Goal: Communication & Community: Ask a question

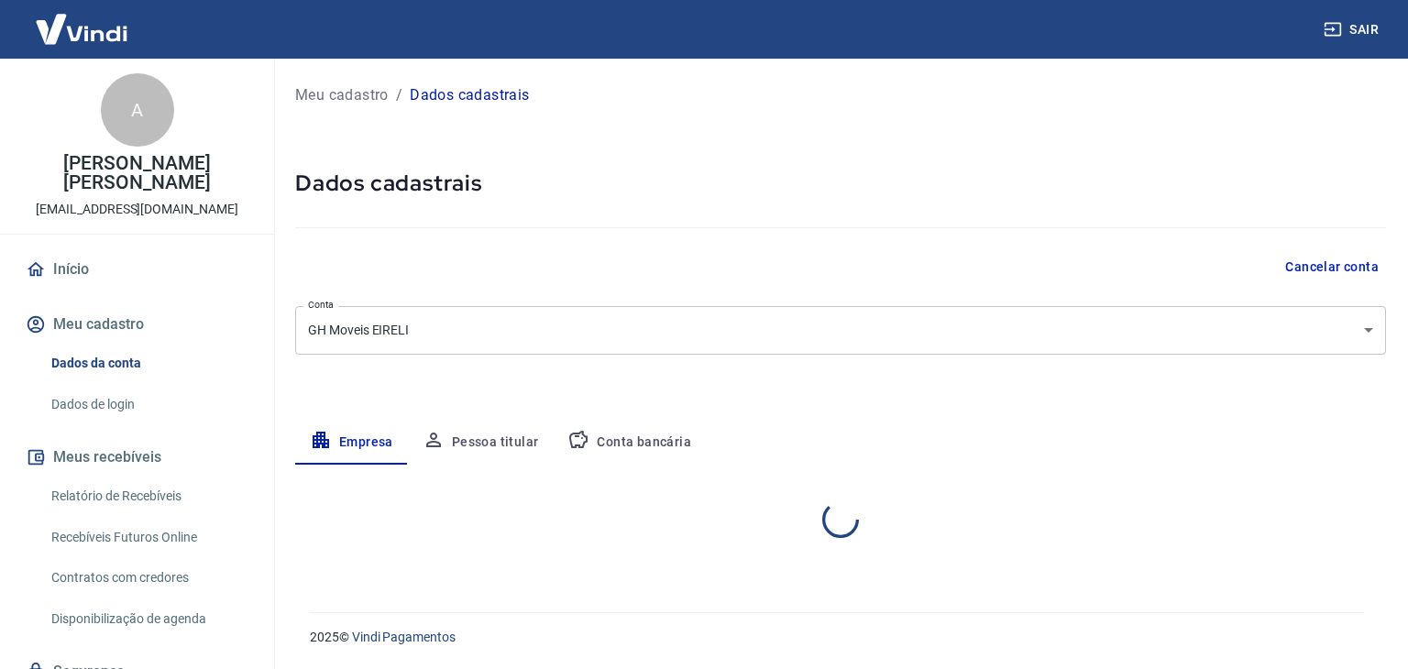
select select "SC"
select select "business"
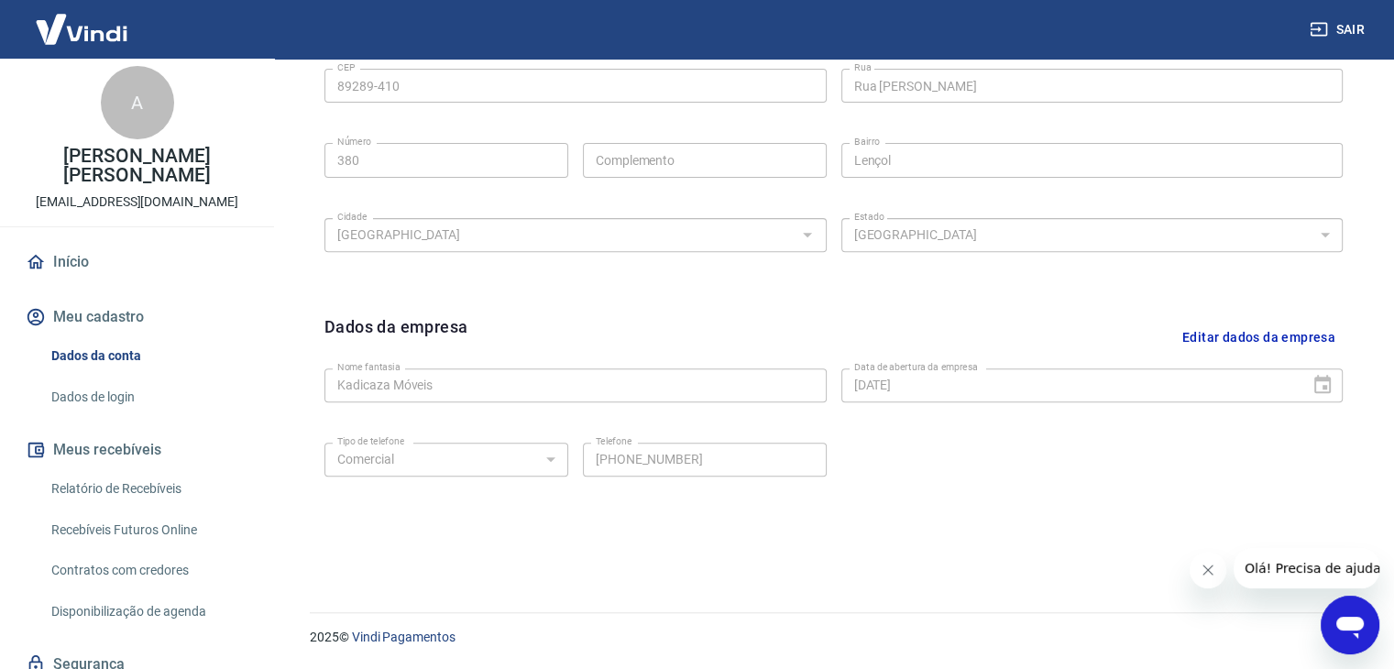
scroll to position [7, 0]
click at [114, 379] on link "Dados de login" at bounding box center [148, 398] width 208 height 38
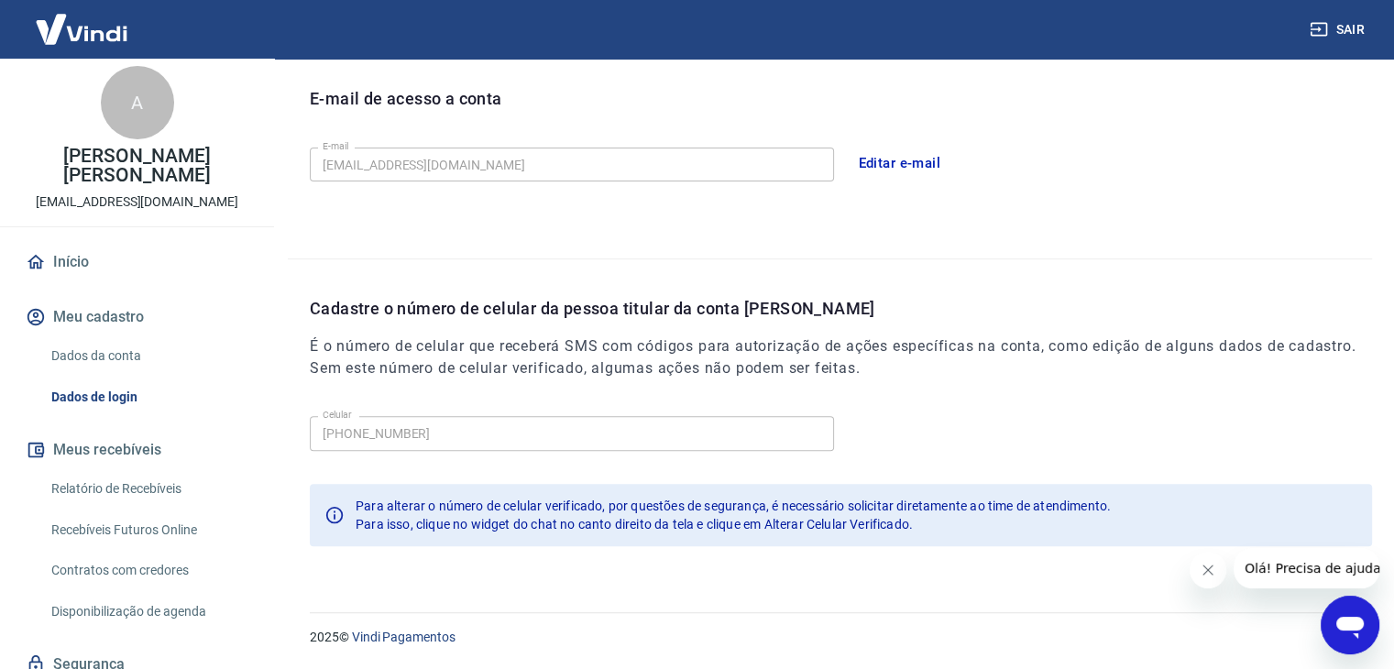
scroll to position [503, 0]
click at [130, 470] on link "Relatório de Recebíveis" at bounding box center [148, 489] width 208 height 38
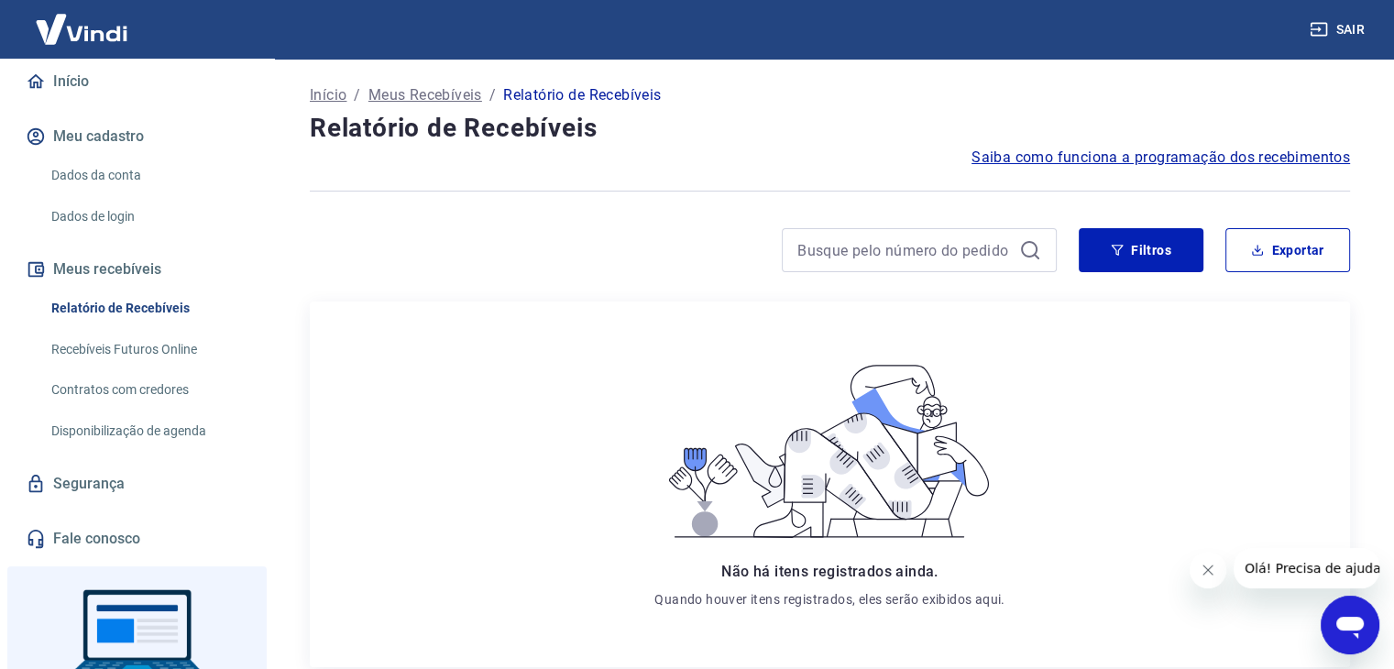
scroll to position [191, 0]
click at [150, 413] on link "Disponibilização de agenda" at bounding box center [148, 429] width 208 height 38
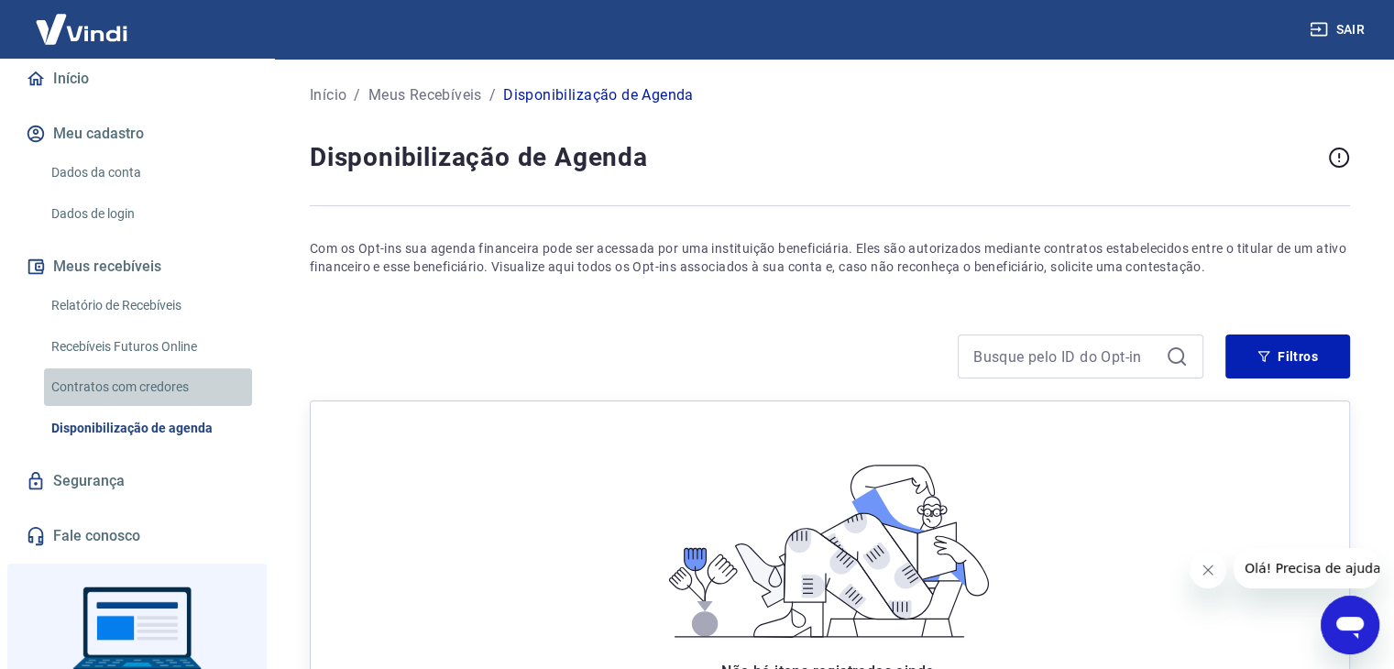
click at [150, 369] on link "Contratos com credores" at bounding box center [148, 388] width 208 height 38
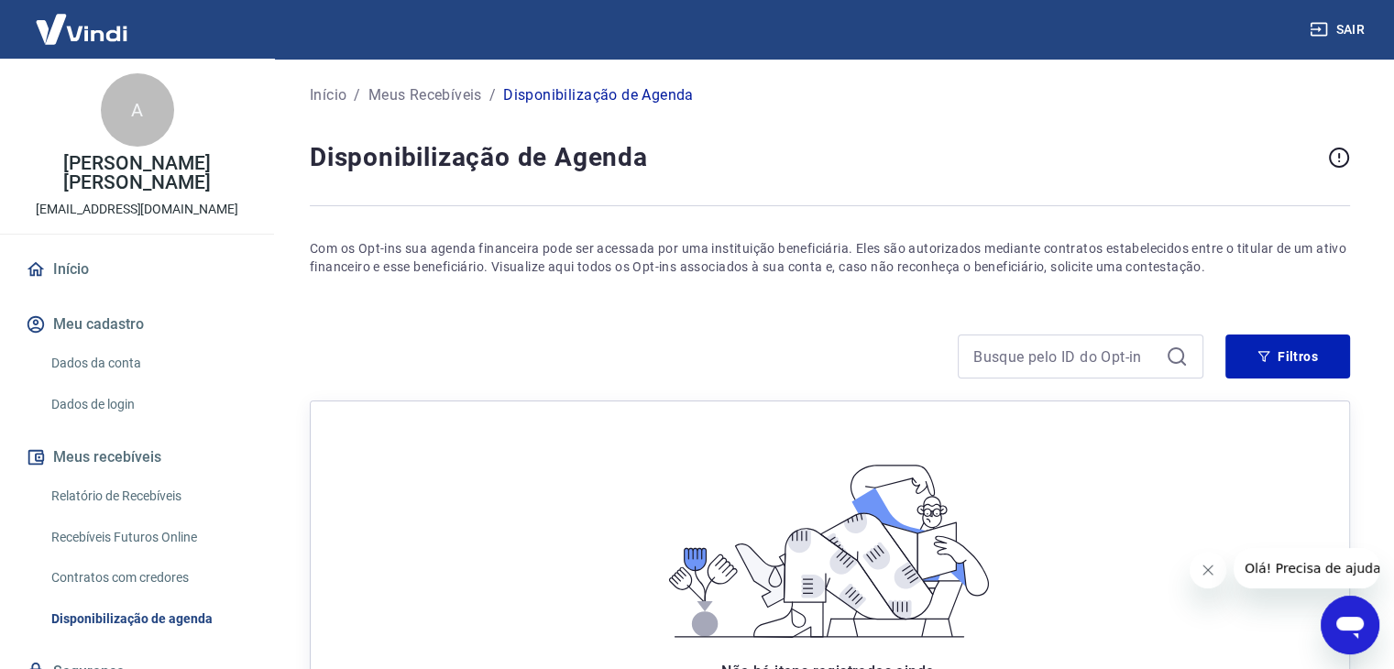
click at [106, 250] on link "Início" at bounding box center [137, 269] width 230 height 40
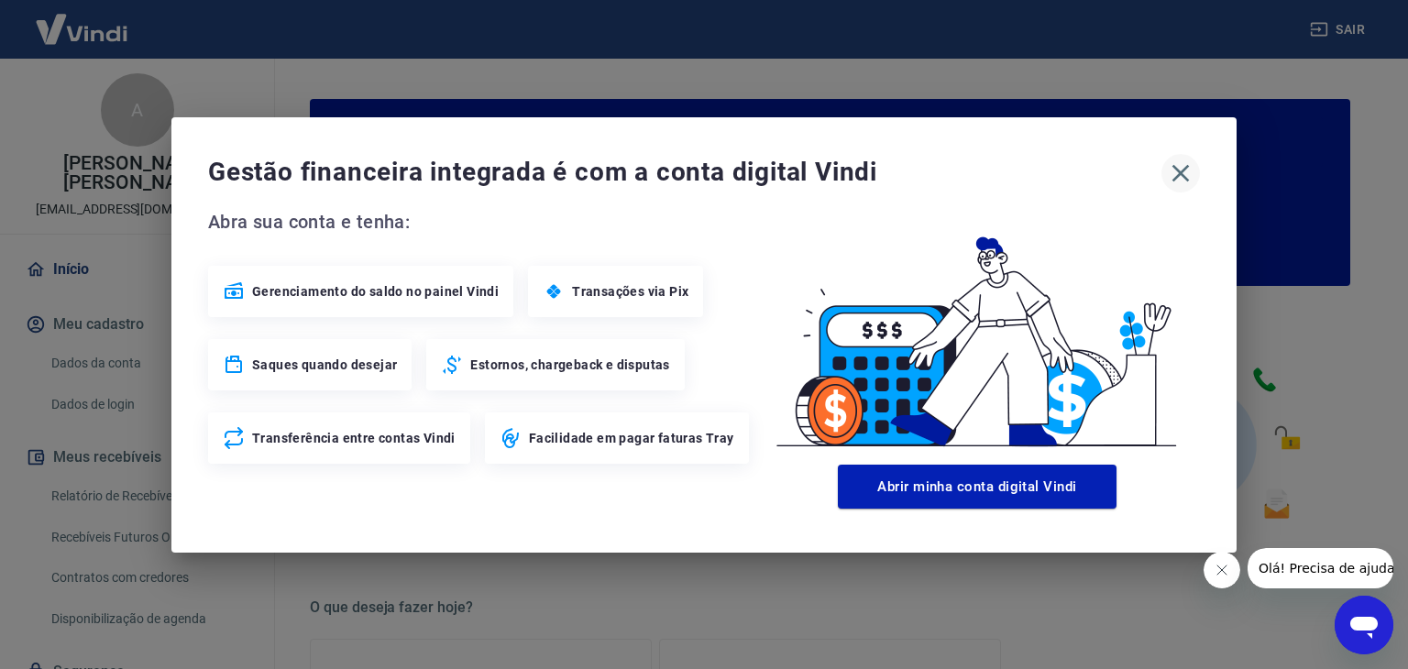
click at [1181, 176] on icon "button" at bounding box center [1180, 173] width 29 height 29
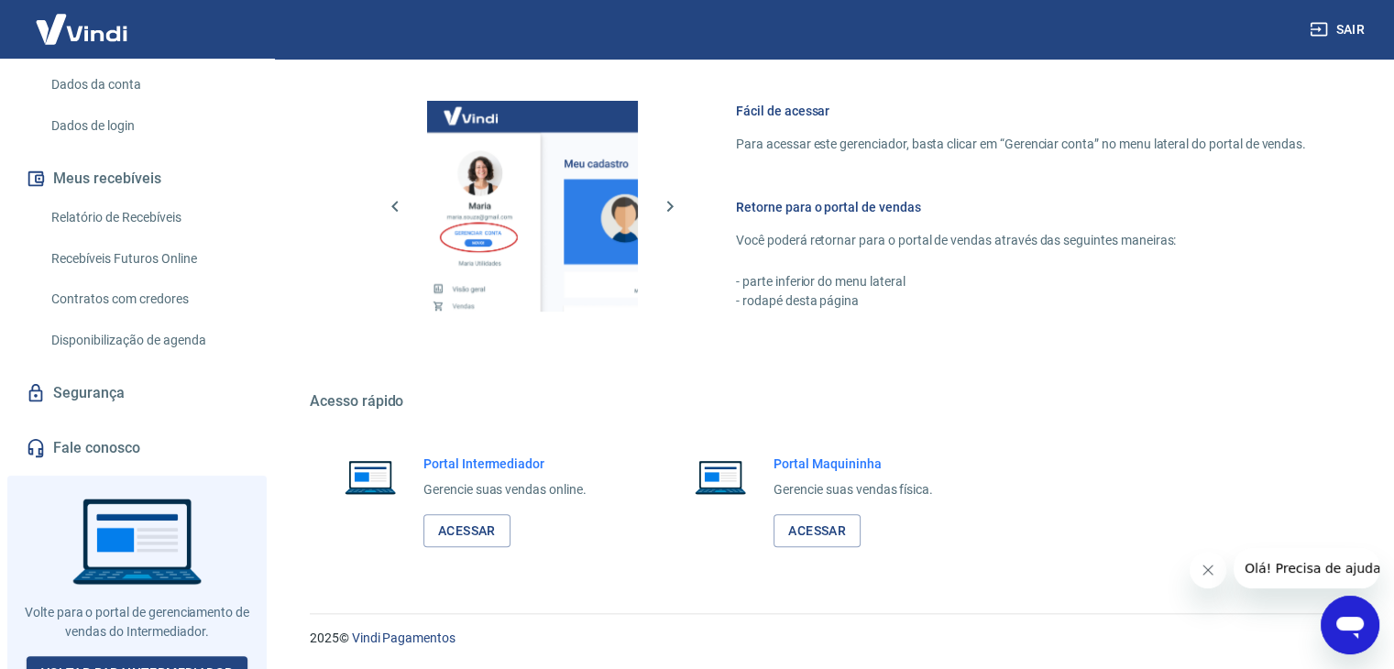
scroll to position [281, 0]
click at [471, 533] on link "Acessar" at bounding box center [467, 531] width 87 height 34
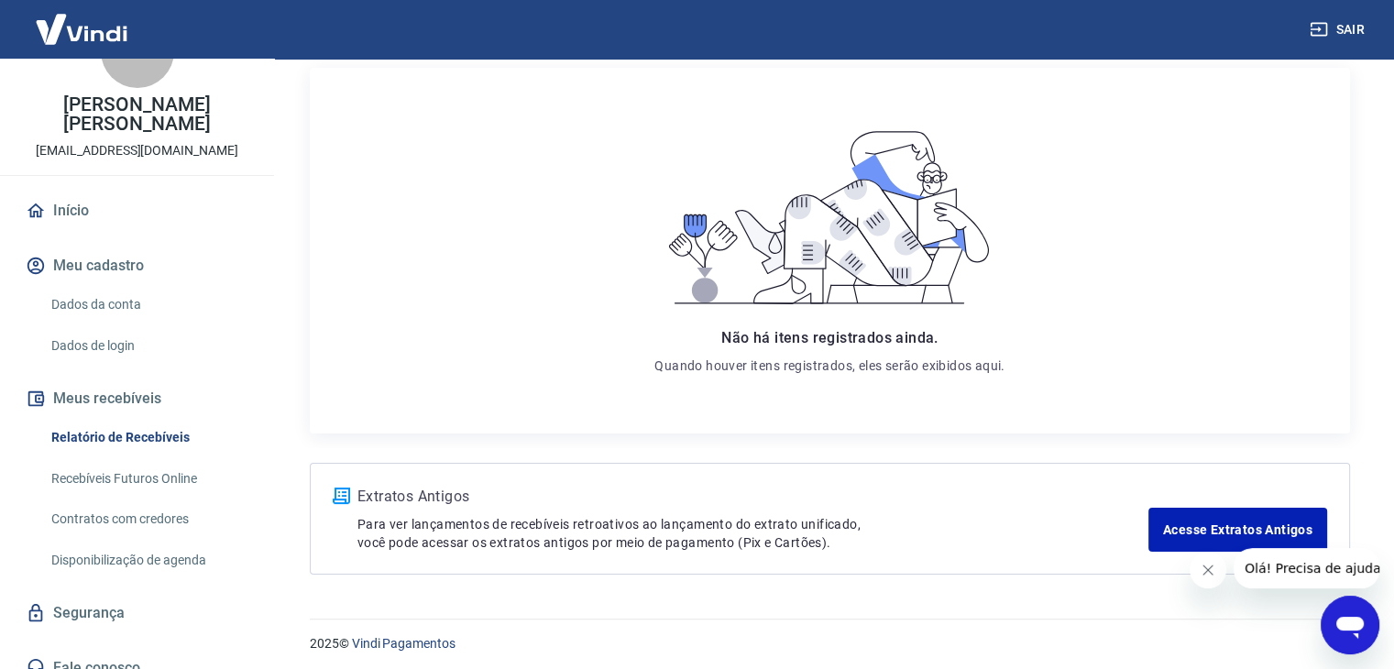
scroll to position [241, 0]
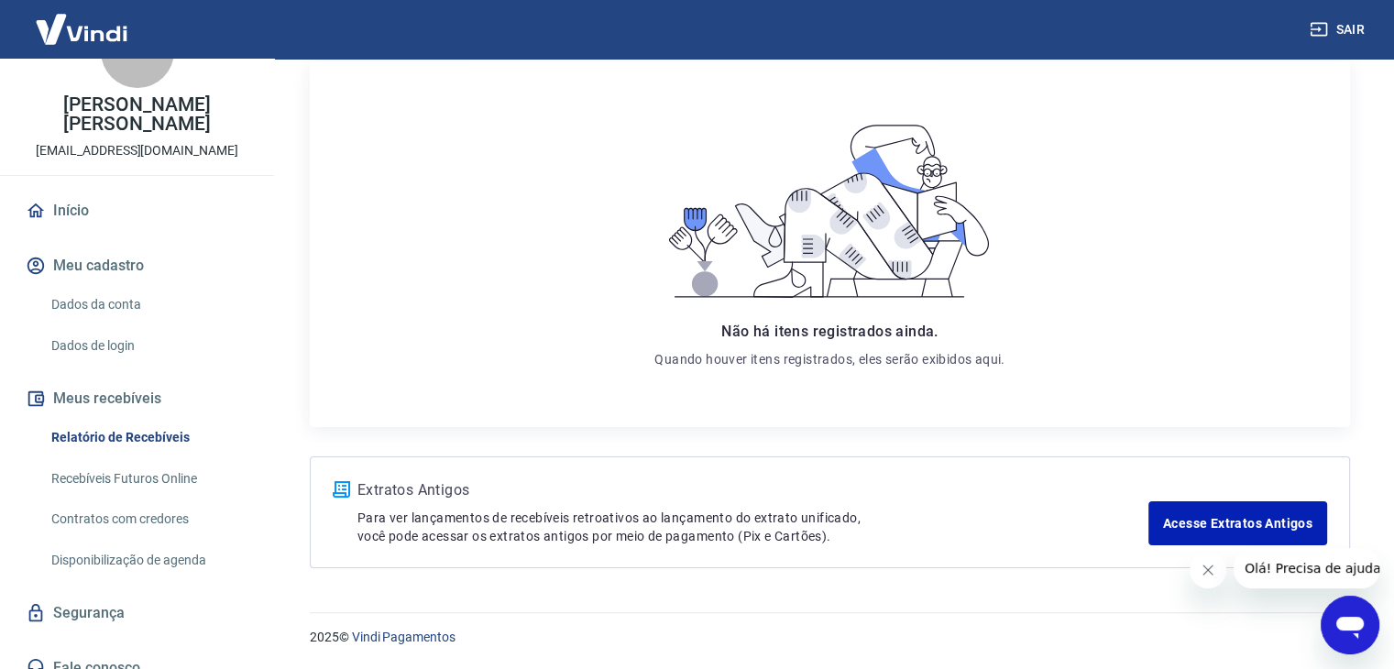
click at [139, 648] on link "Fale conosco" at bounding box center [137, 668] width 230 height 40
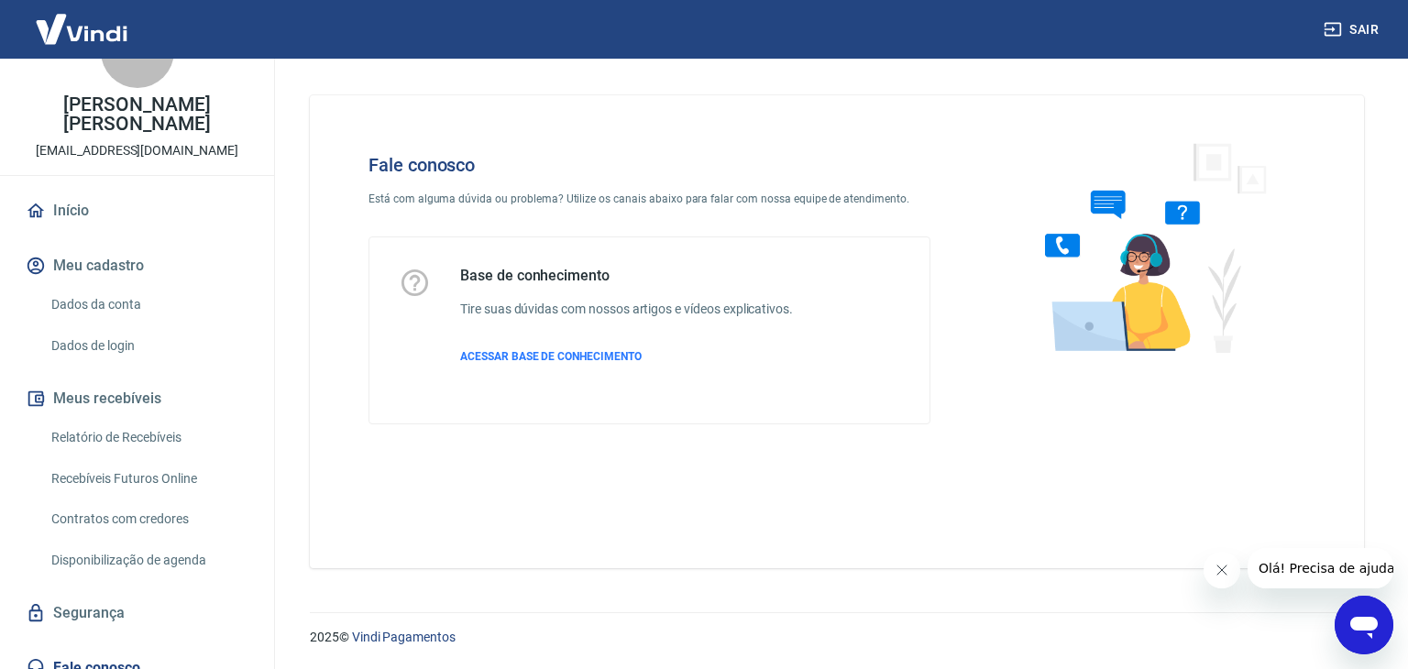
click at [1332, 575] on span "Olá! Precisa de ajuda?" at bounding box center [1329, 568] width 143 height 15
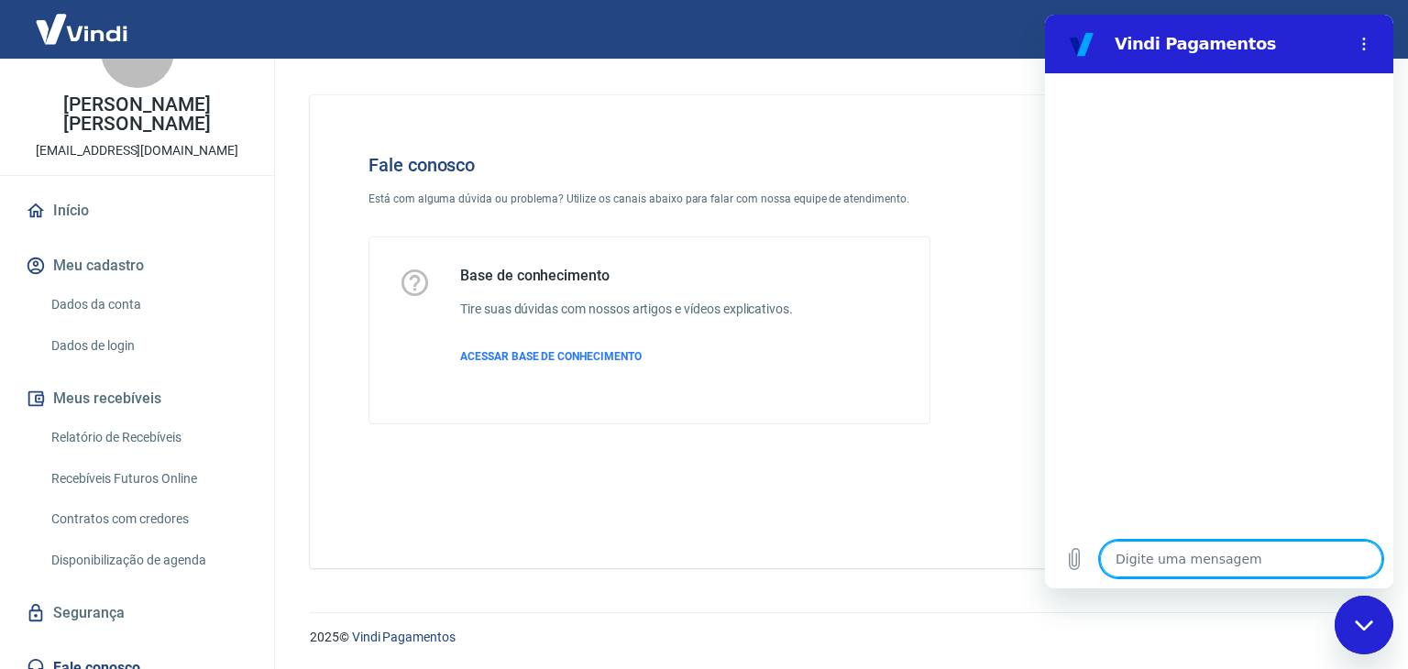
type textarea "x"
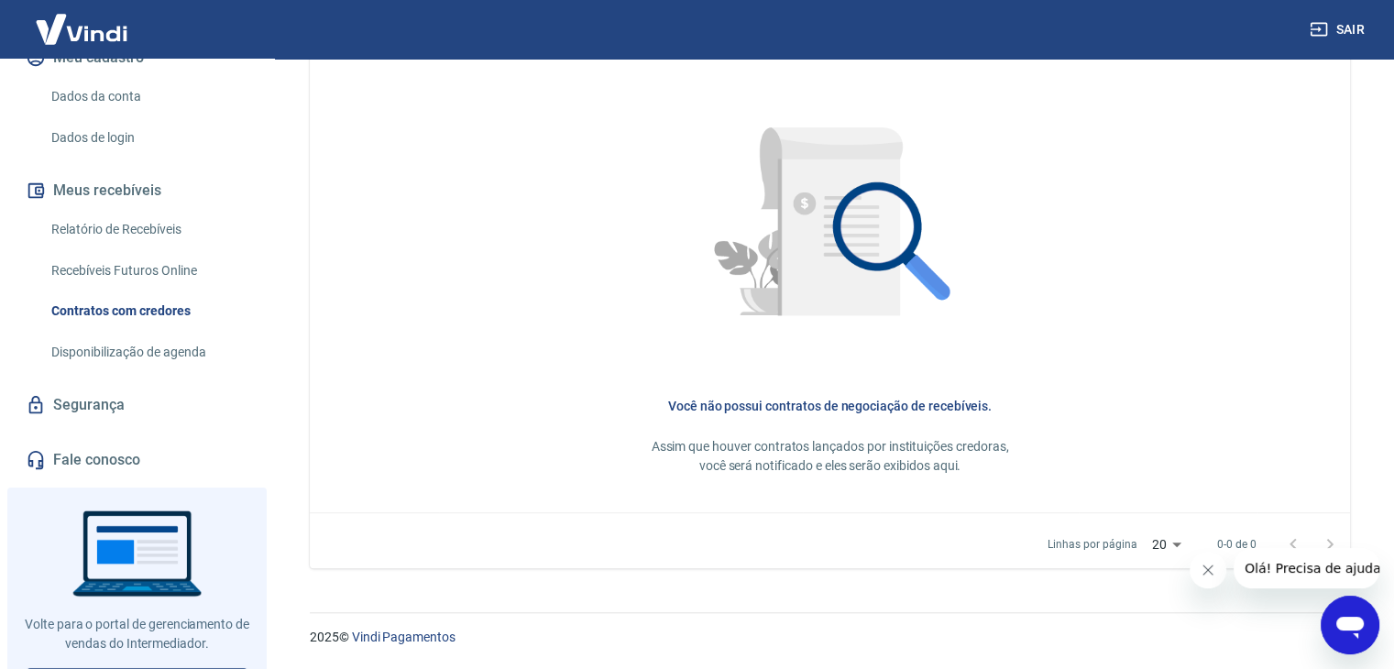
scroll to position [281, 0]
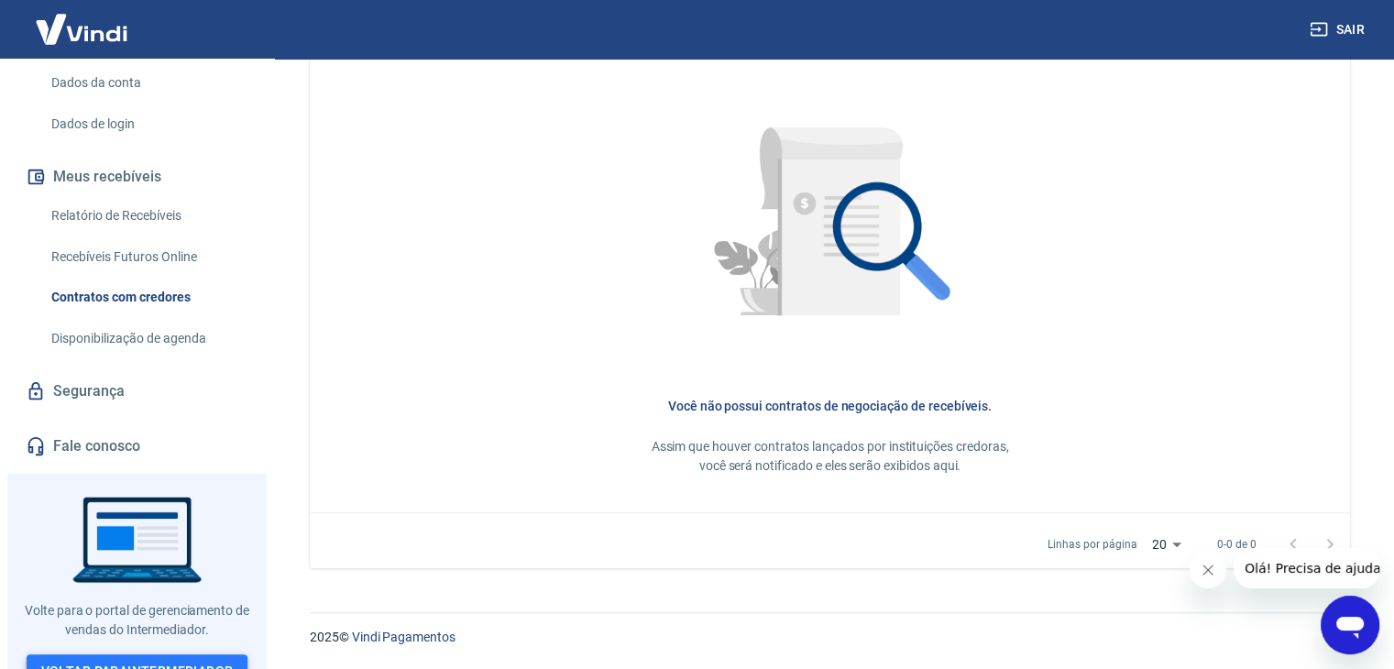
click at [165, 655] on link "Voltar para Intermediador" at bounding box center [138, 672] width 222 height 34
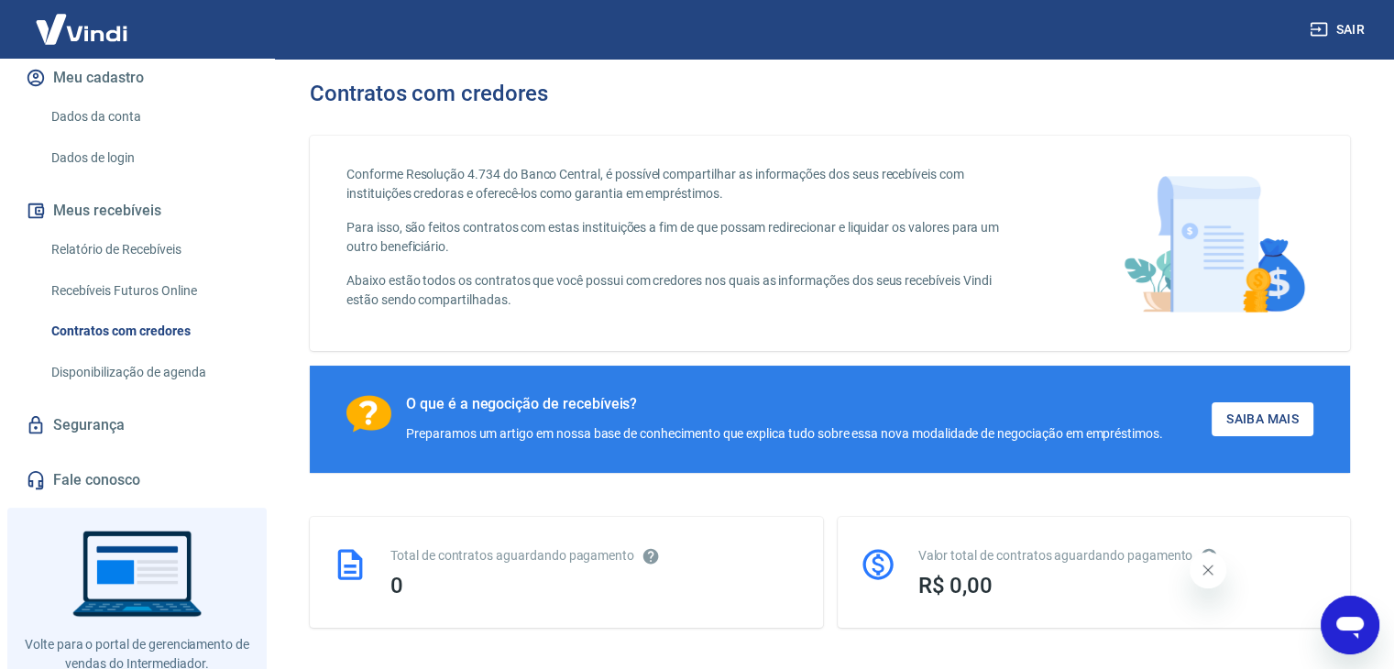
scroll to position [281, 0]
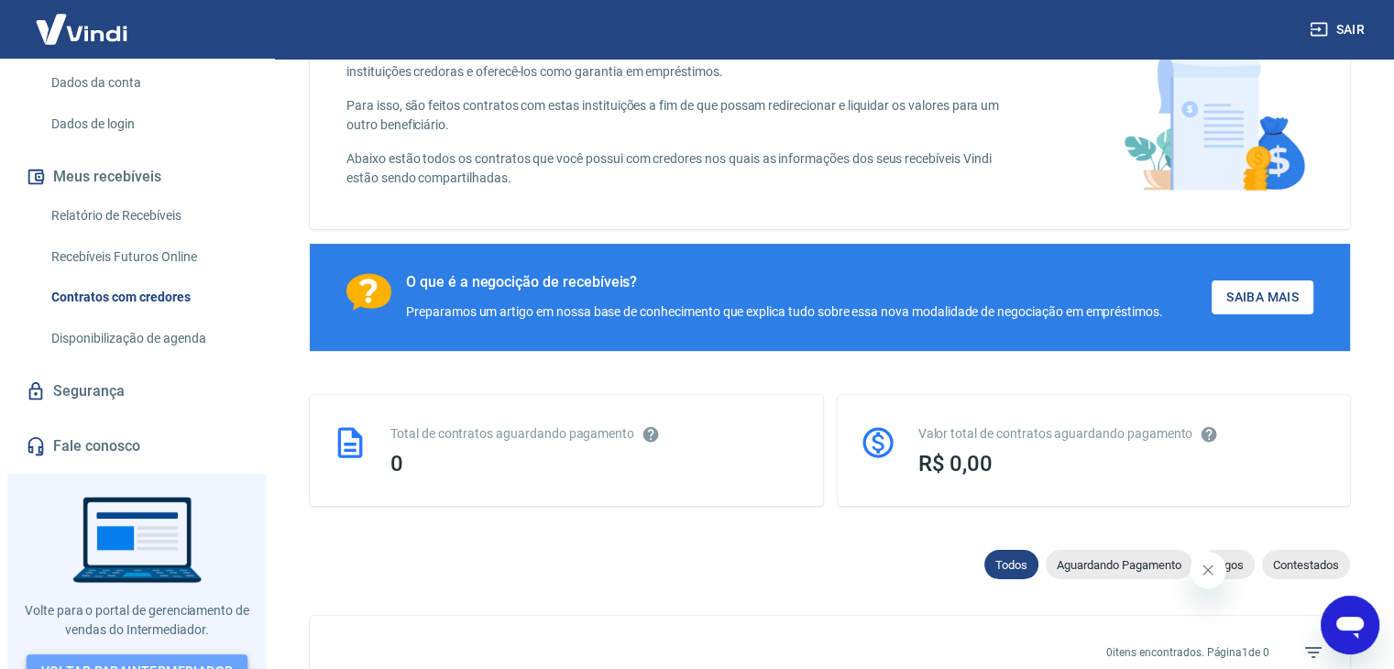
click at [143, 655] on link "Voltar para Intermediador" at bounding box center [138, 672] width 222 height 34
